Goal: Navigation & Orientation: Find specific page/section

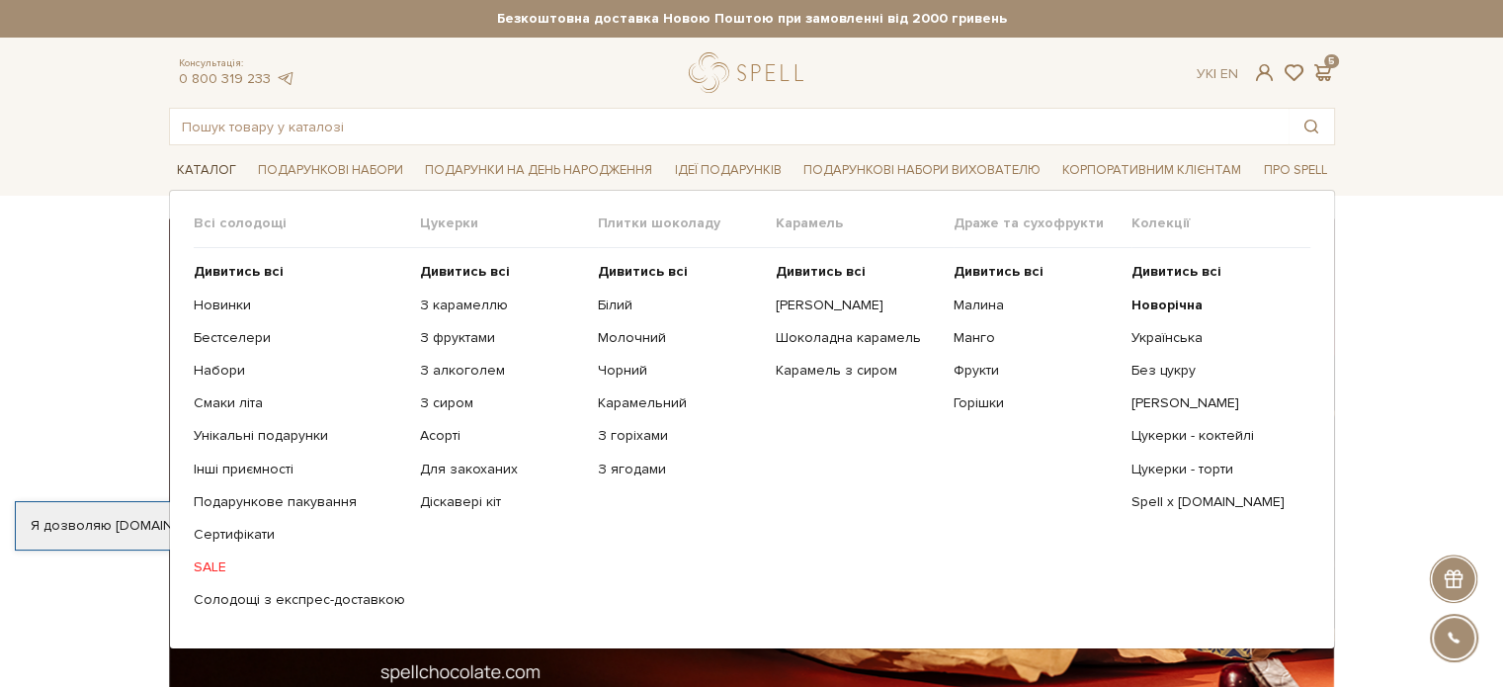
click at [194, 173] on link "Каталог" at bounding box center [206, 170] width 75 height 31
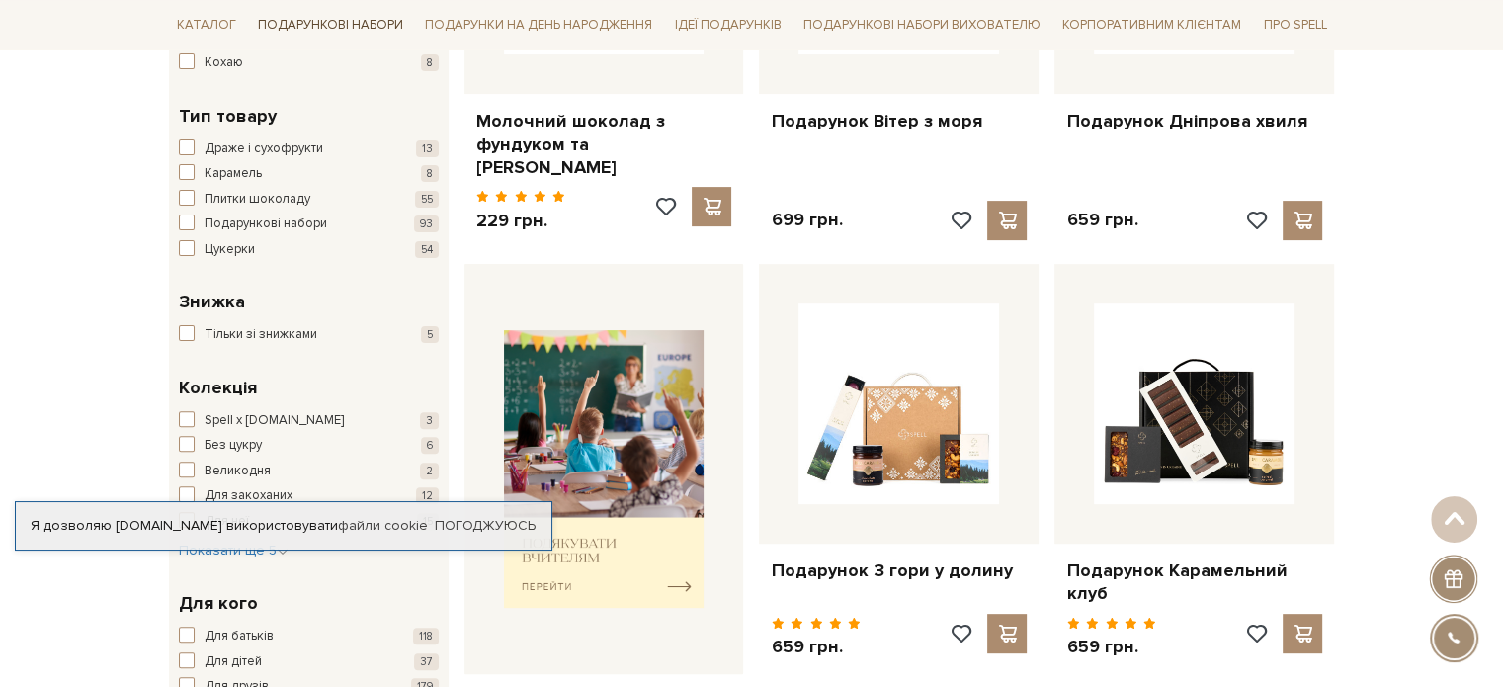
scroll to position [395, 0]
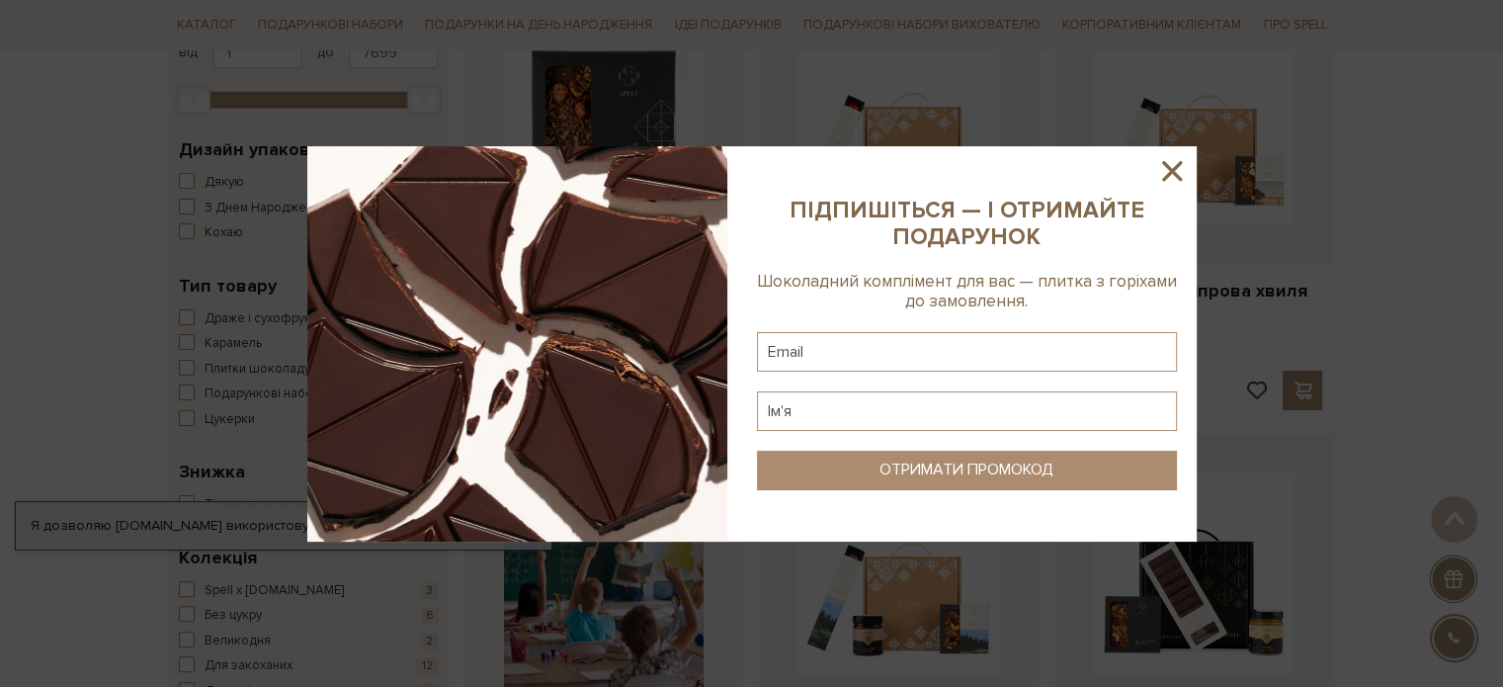
click at [1182, 162] on icon at bounding box center [1172, 171] width 34 height 34
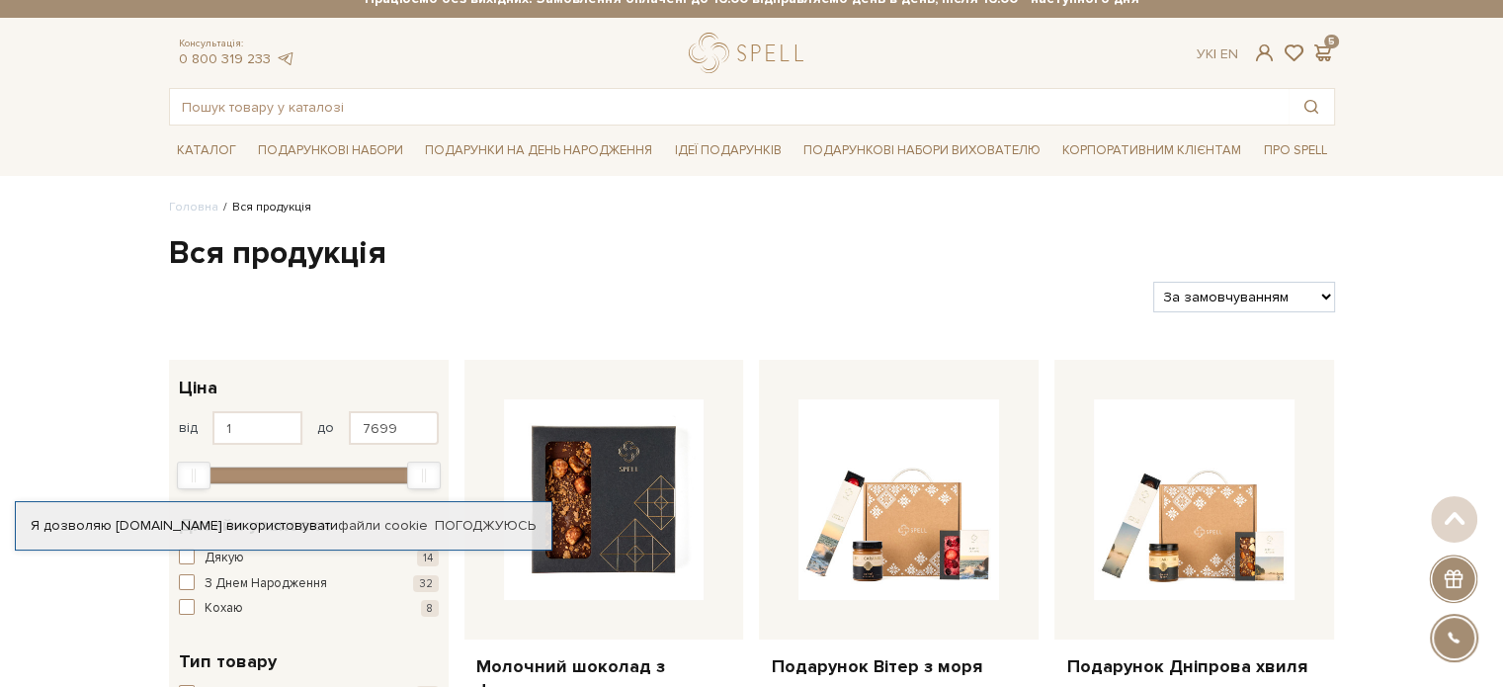
scroll to position [0, 0]
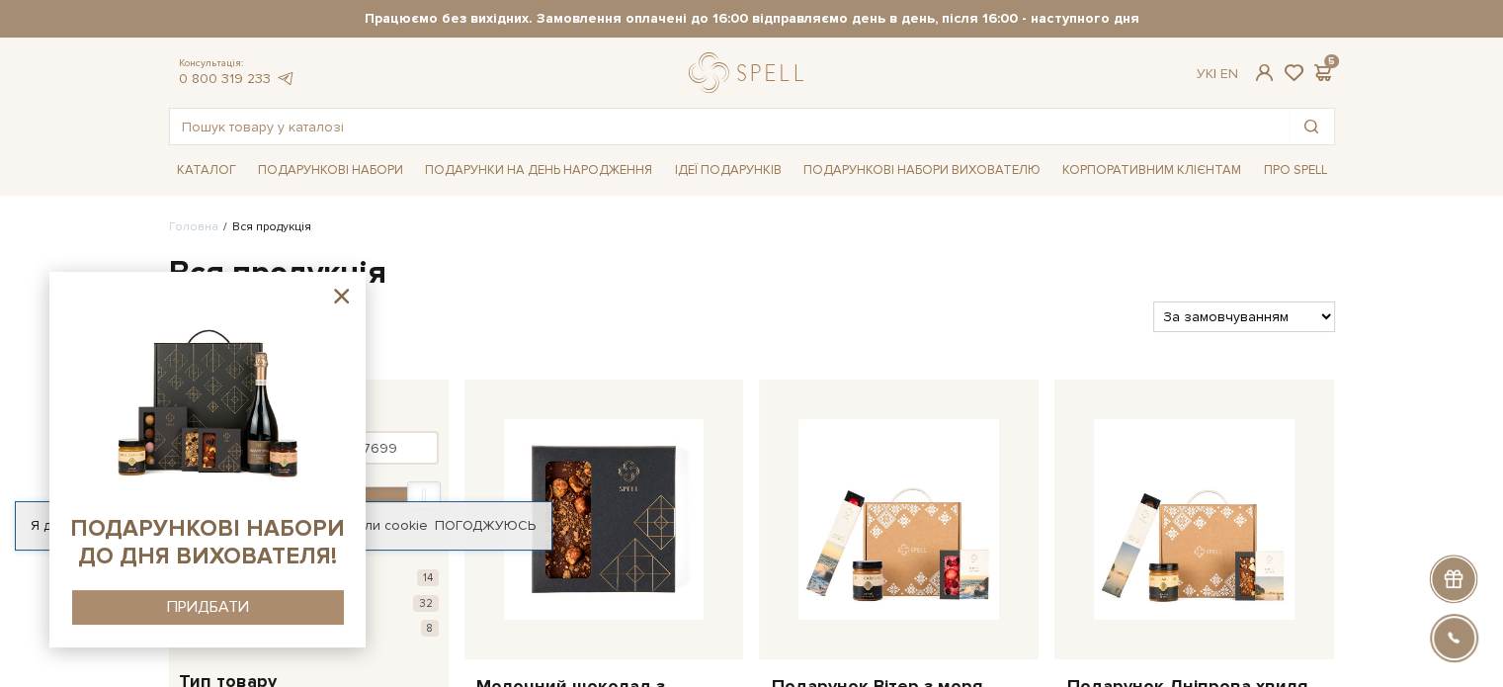
click at [347, 299] on icon at bounding box center [341, 296] width 25 height 25
